Goal: Task Accomplishment & Management: Use online tool/utility

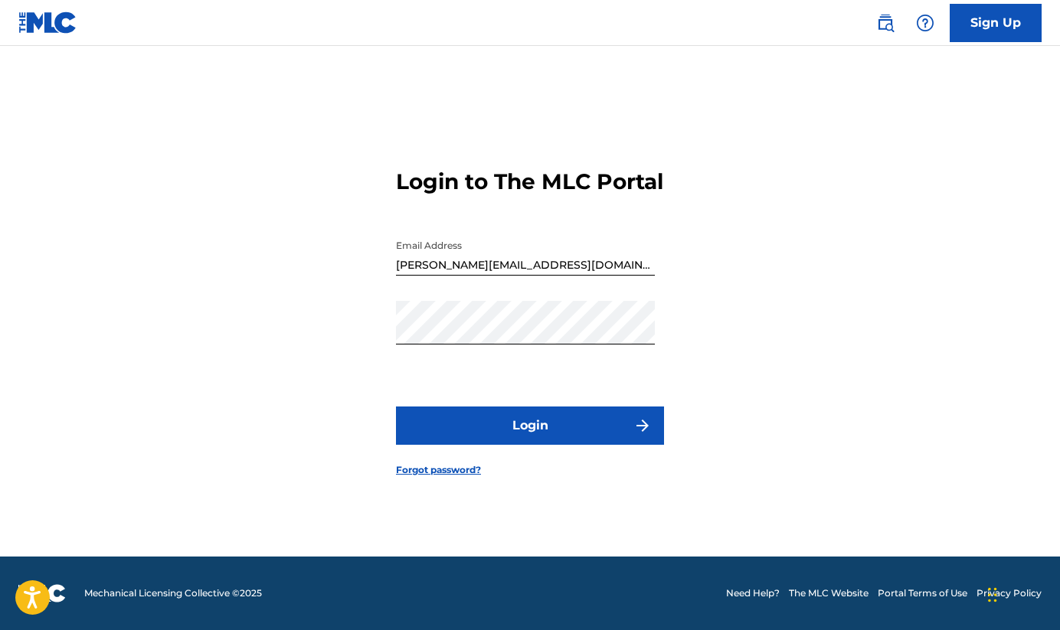
click at [583, 445] on button "Login" at bounding box center [530, 426] width 268 height 38
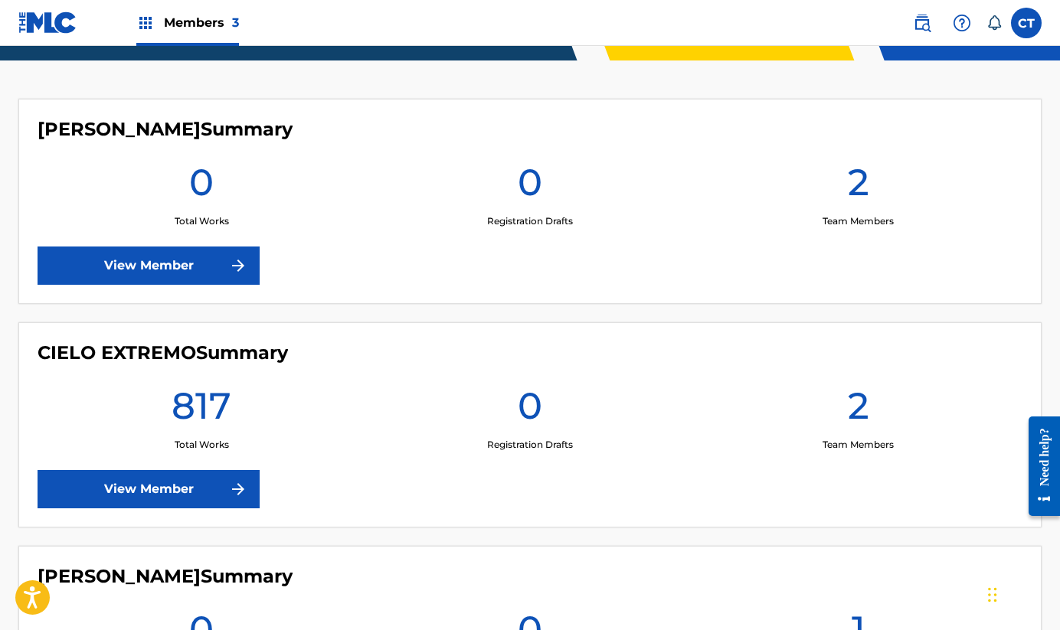
scroll to position [401, 0]
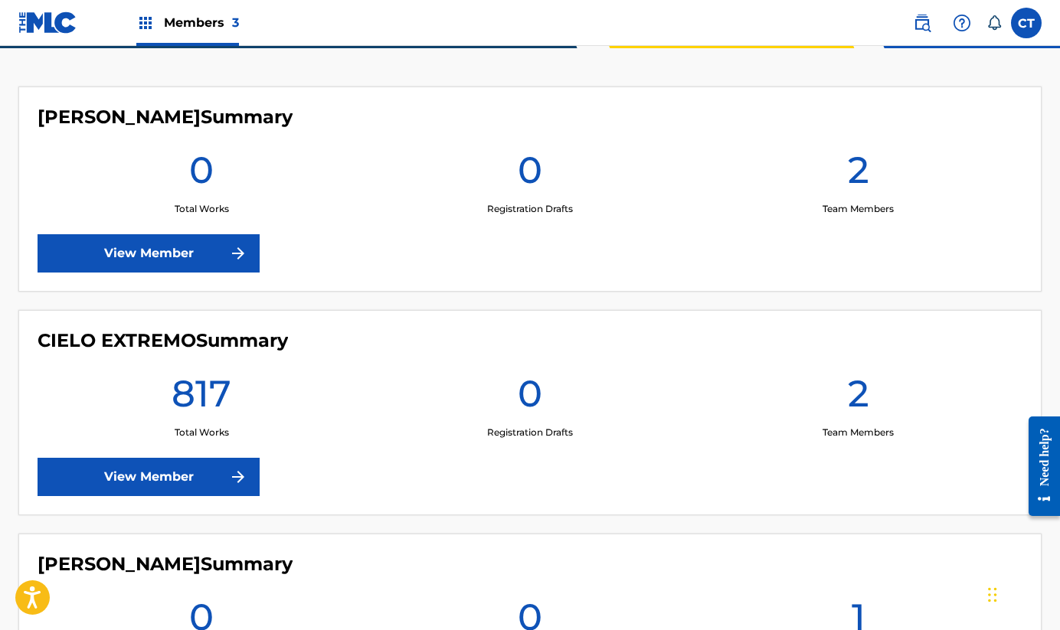
click at [150, 483] on link "View Member" at bounding box center [149, 477] width 222 height 38
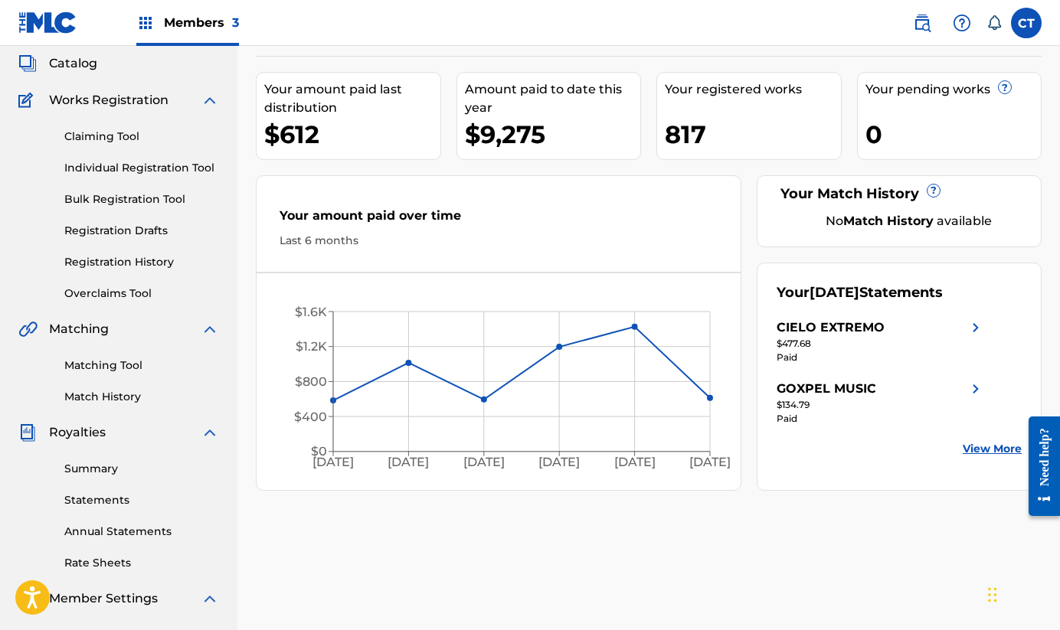
scroll to position [80, 0]
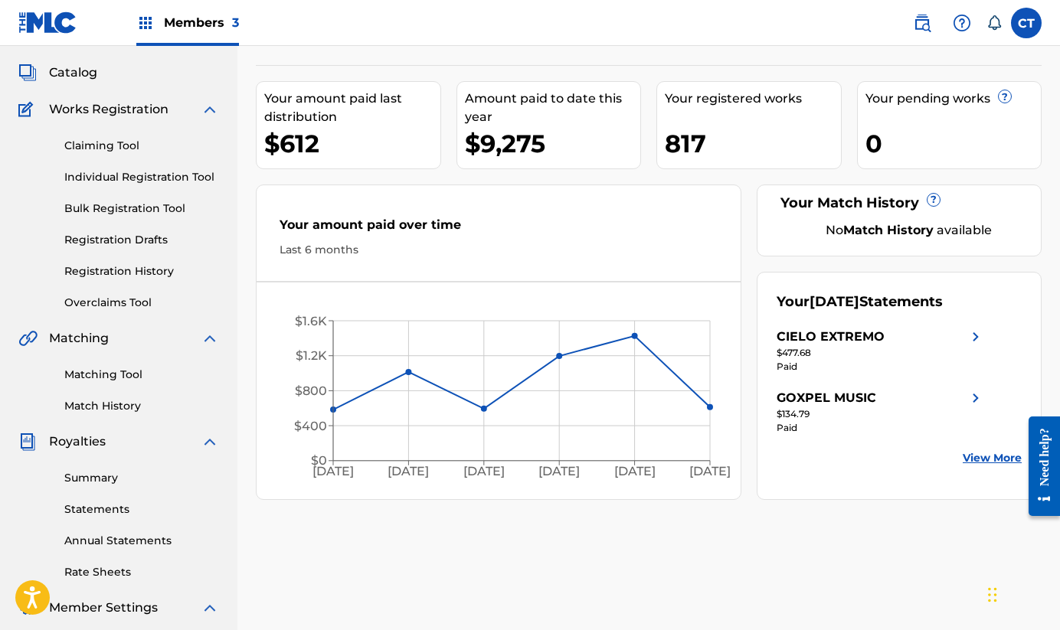
click at [116, 148] on link "Claiming Tool" at bounding box center [141, 146] width 155 height 16
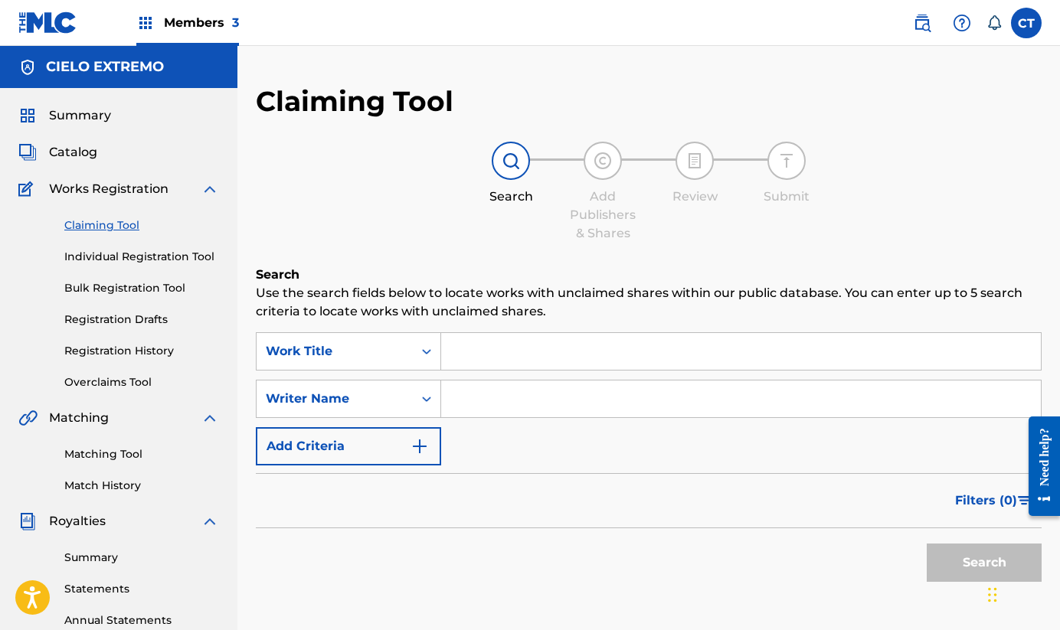
scroll to position [80, 0]
click at [479, 393] on input "Search Form" at bounding box center [741, 399] width 600 height 37
type input "[PERSON_NAME]"
click at [927, 544] on button "Search" at bounding box center [984, 563] width 115 height 38
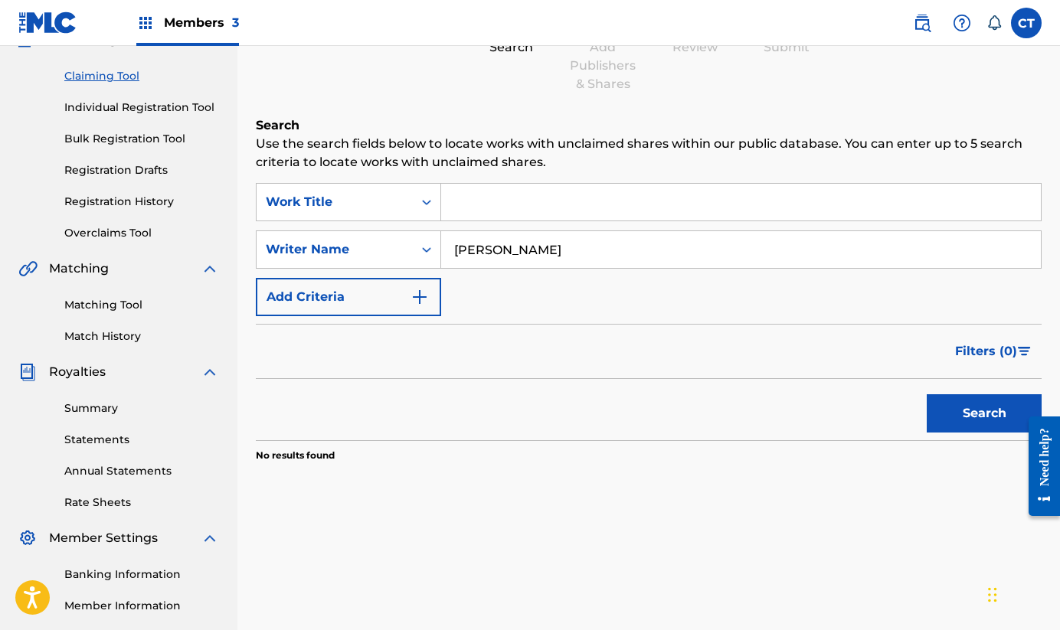
scroll to position [131, 0]
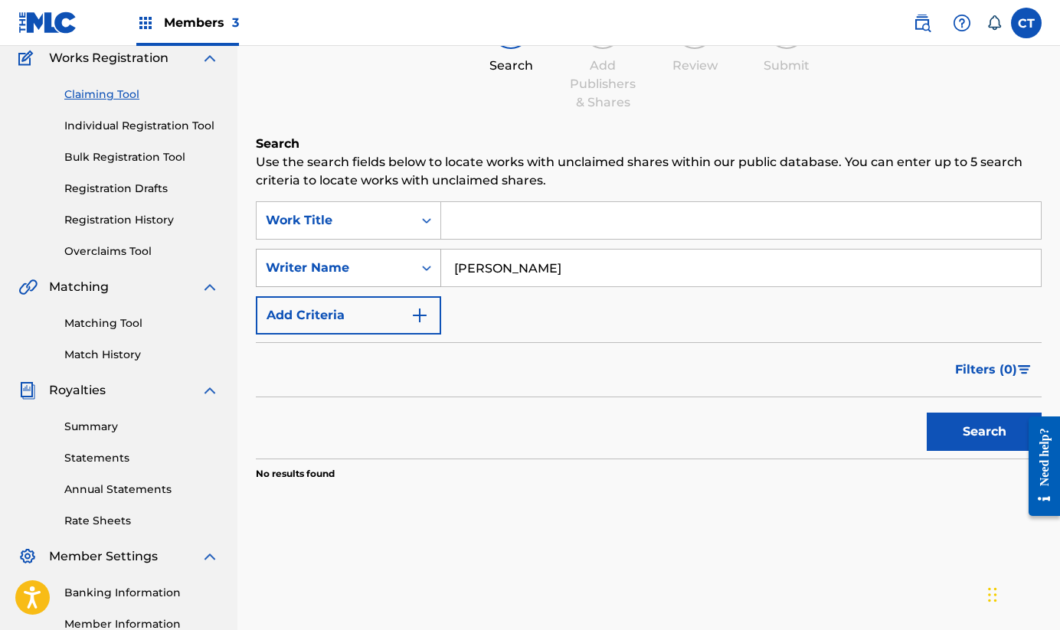
click at [404, 270] on div "Writer Name" at bounding box center [335, 268] width 156 height 29
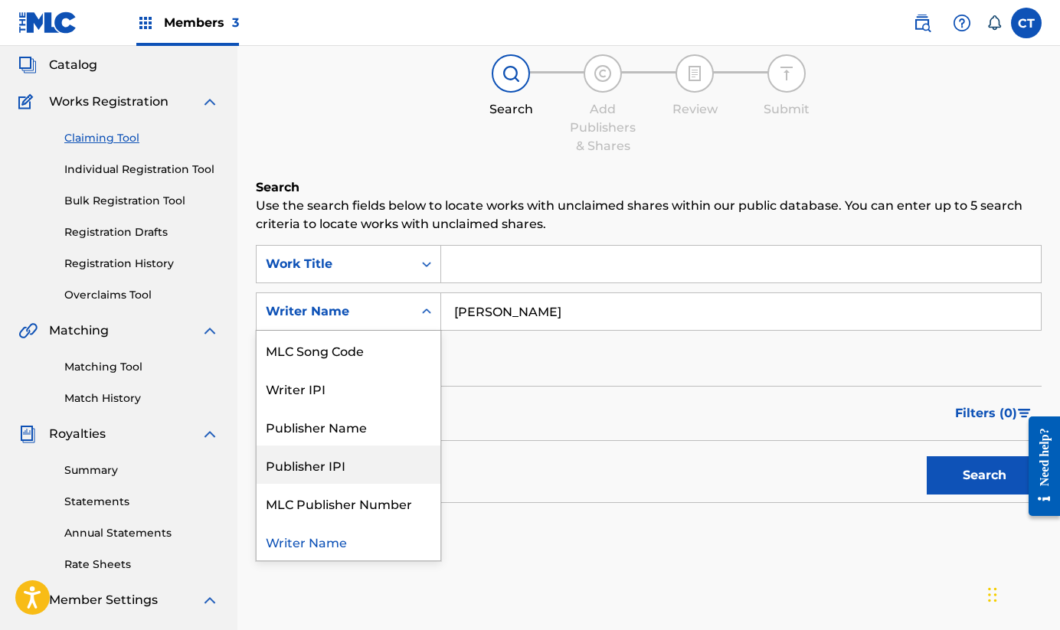
scroll to position [104, 0]
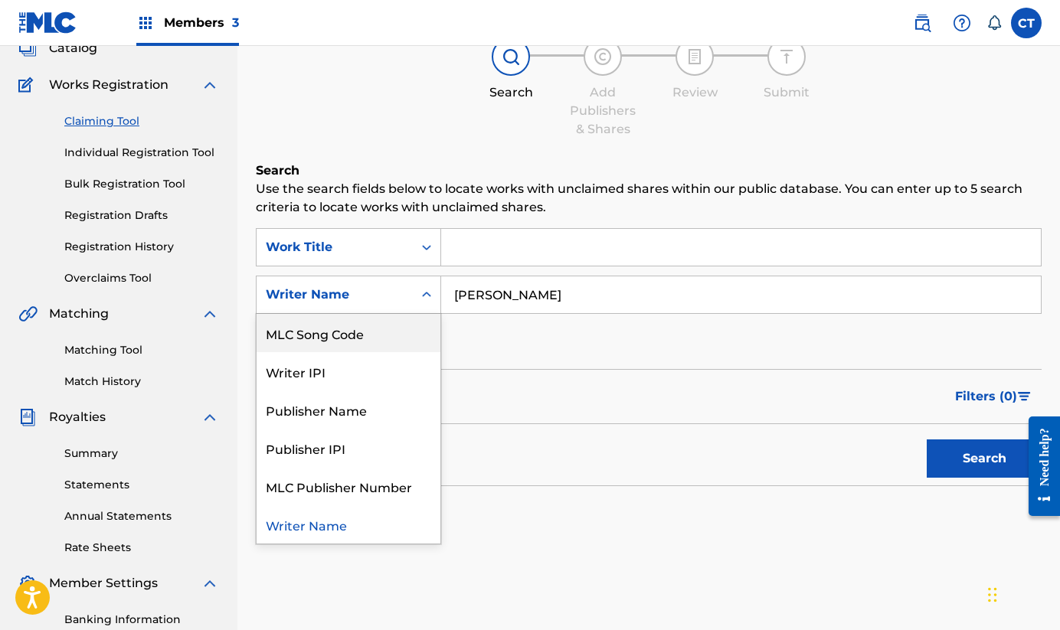
click at [493, 252] on input "Search Form" at bounding box center [741, 247] width 600 height 37
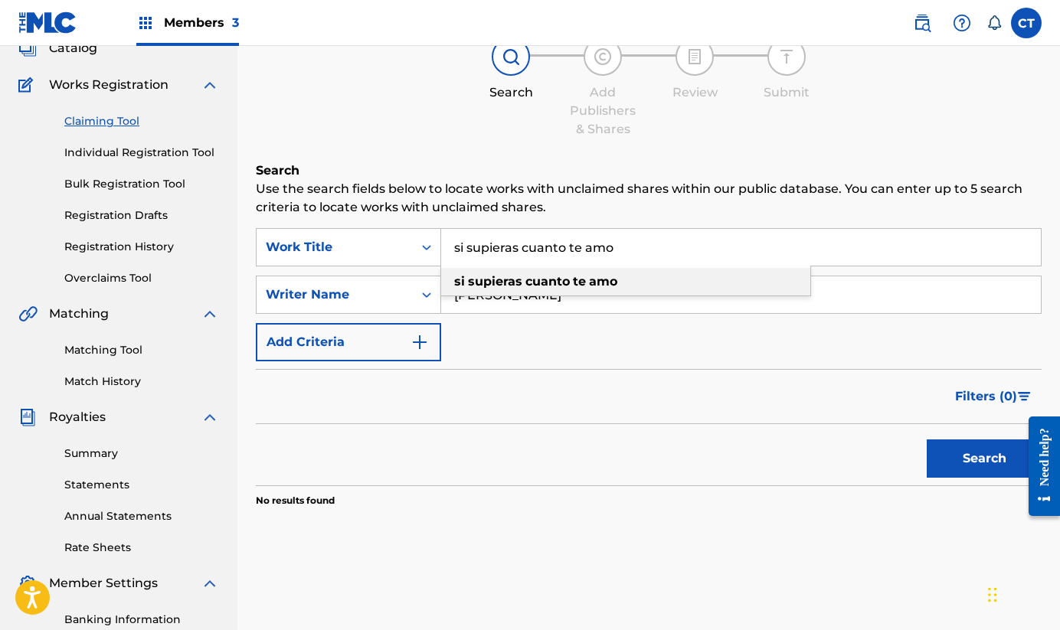
type input "si supieras cuanto te amo"
click at [627, 277] on div "si supieras cuanto te amo" at bounding box center [625, 282] width 369 height 28
click at [590, 296] on input "[PERSON_NAME]" at bounding box center [741, 295] width 600 height 37
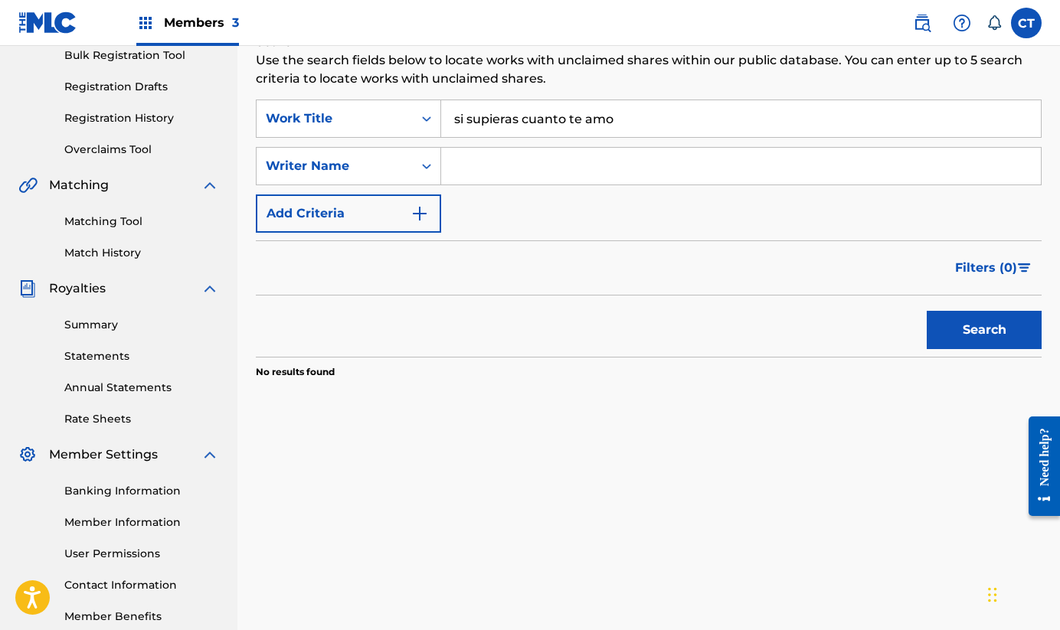
scroll to position [319, 0]
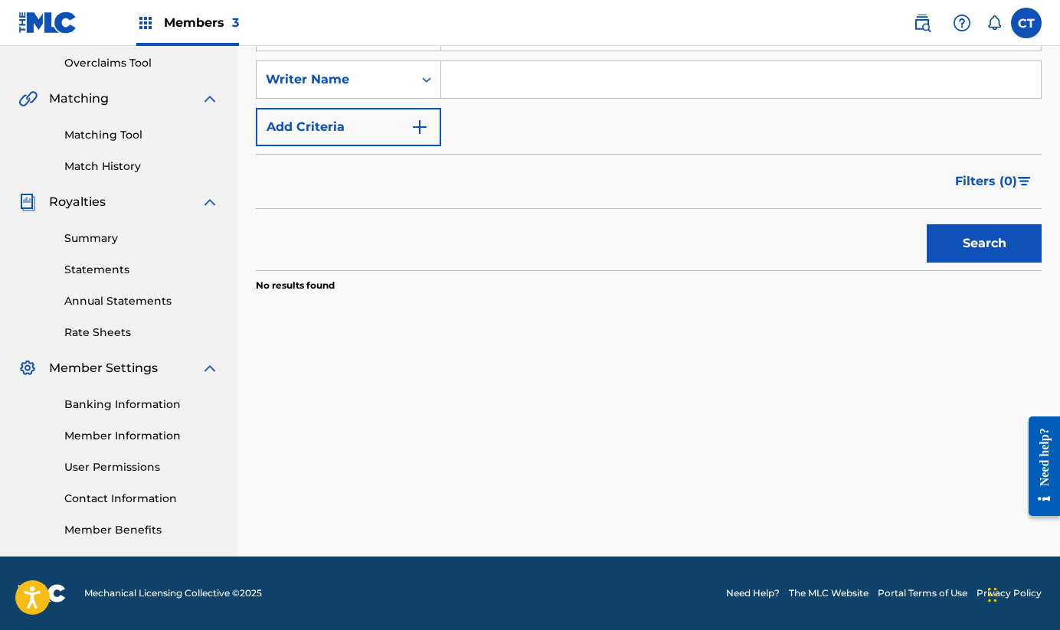
click at [990, 246] on button "Search" at bounding box center [984, 243] width 115 height 38
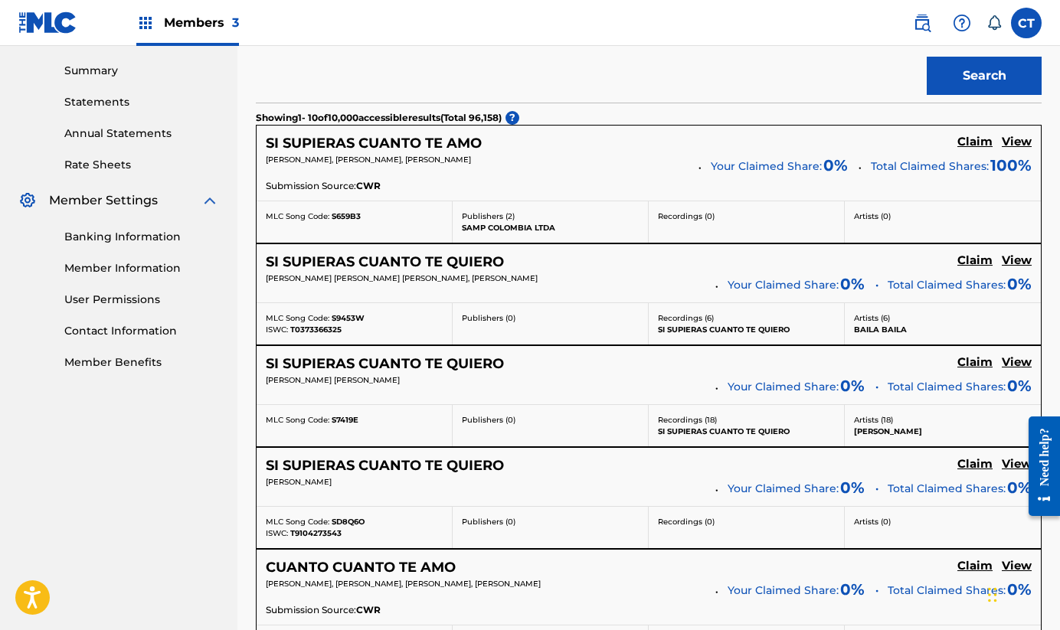
scroll to position [476, 0]
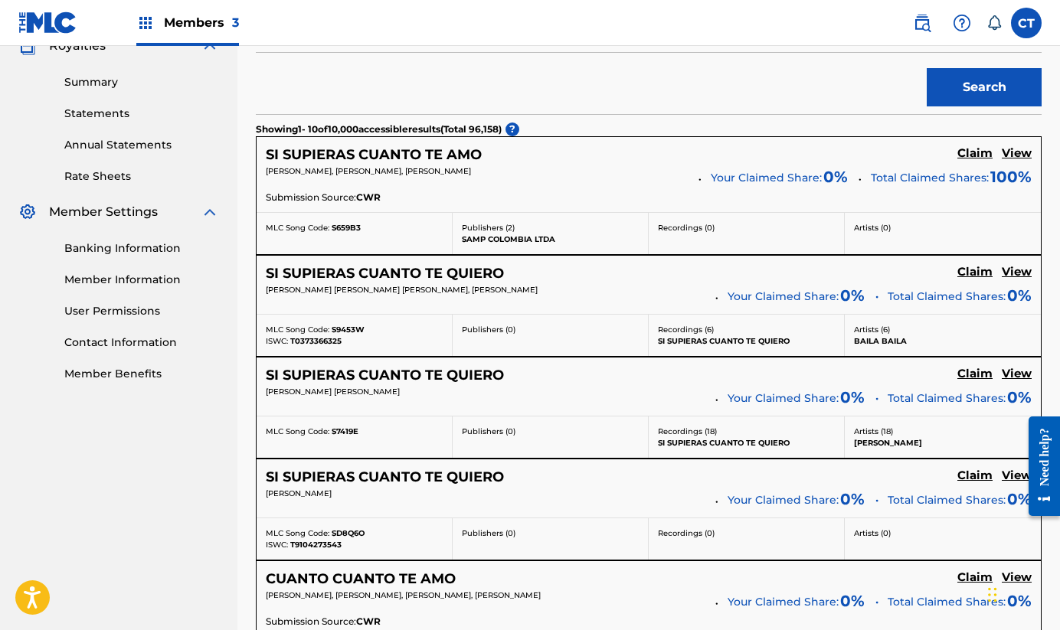
click at [1019, 153] on h5 "View" at bounding box center [1017, 153] width 30 height 15
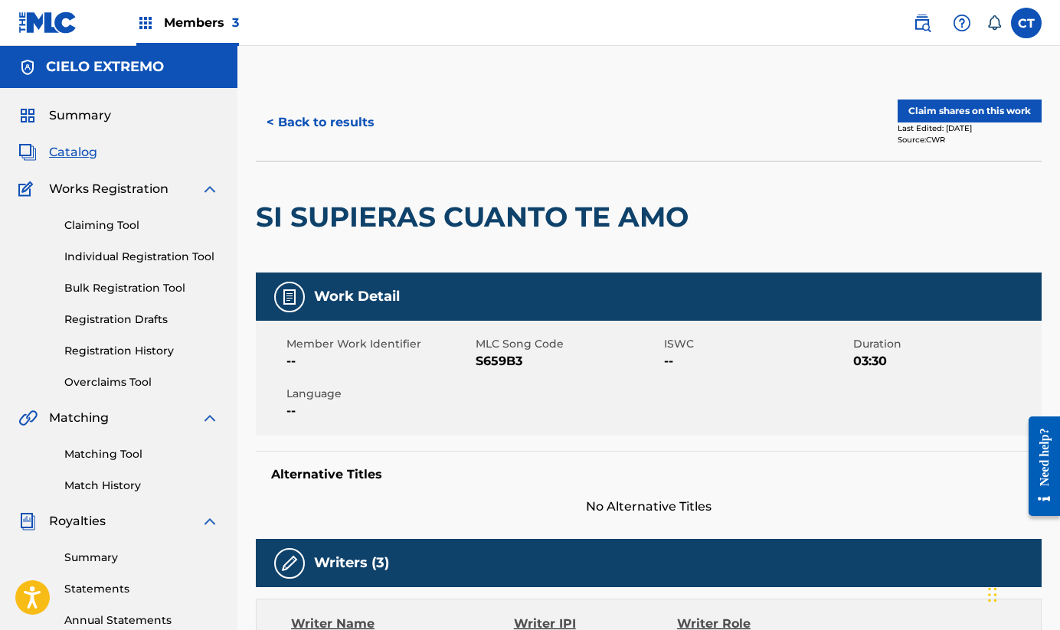
click at [277, 120] on button "< Back to results" at bounding box center [320, 122] width 129 height 38
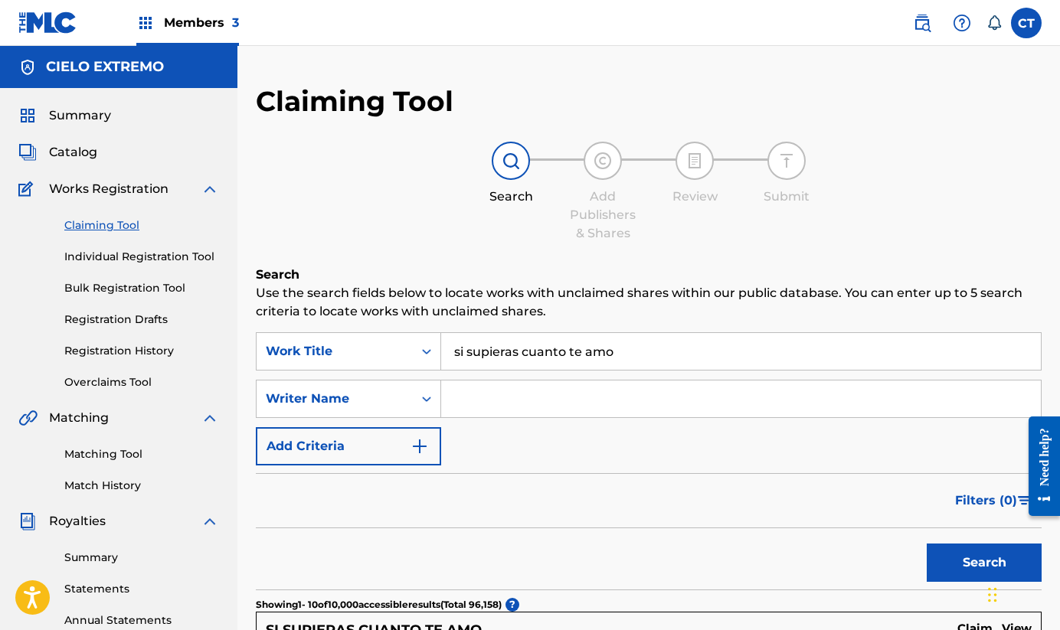
scroll to position [476, 0]
